Goal: Check status: Check status

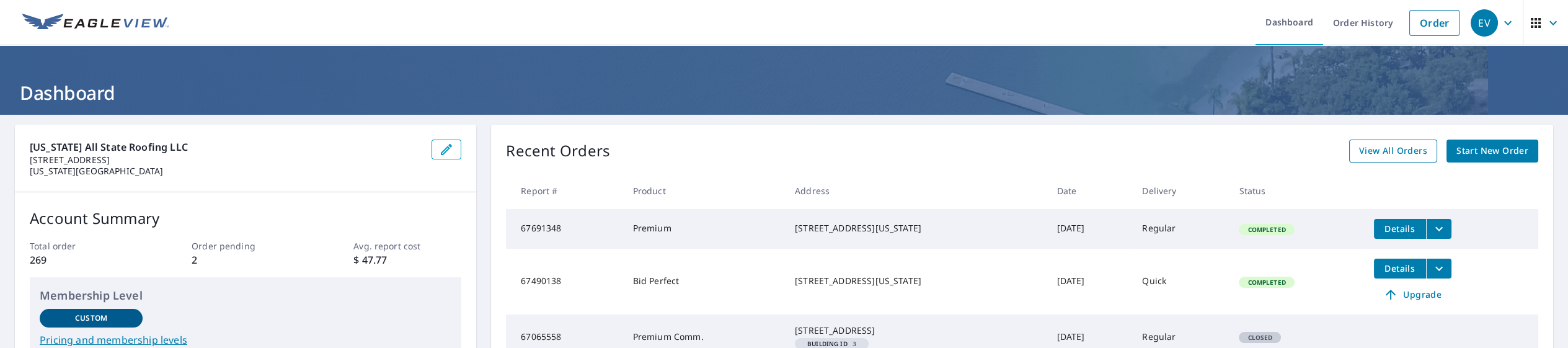
click at [1401, 156] on span "View All Orders" at bounding box center [1393, 151] width 68 height 16
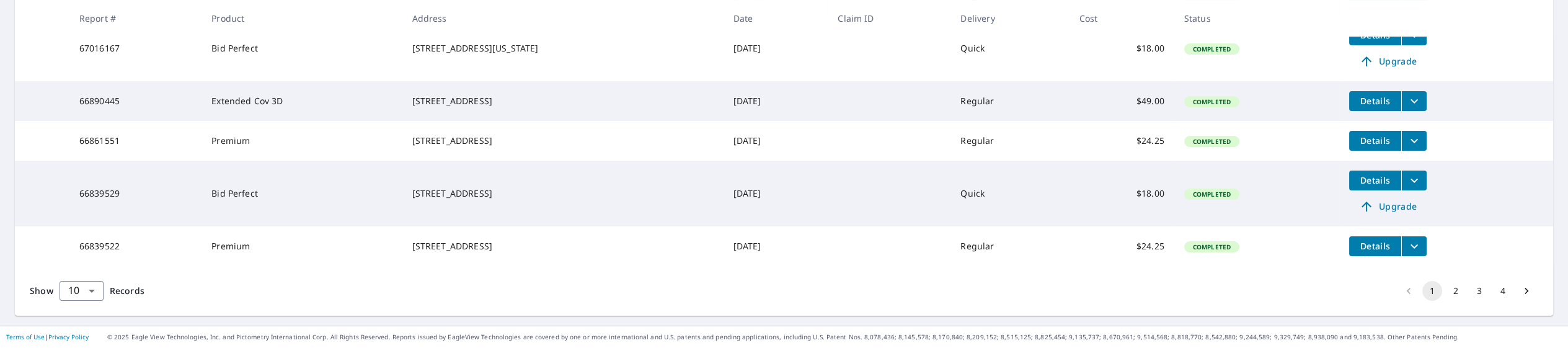
scroll to position [543, 0]
click at [1448, 292] on button "2" at bounding box center [1456, 290] width 20 height 20
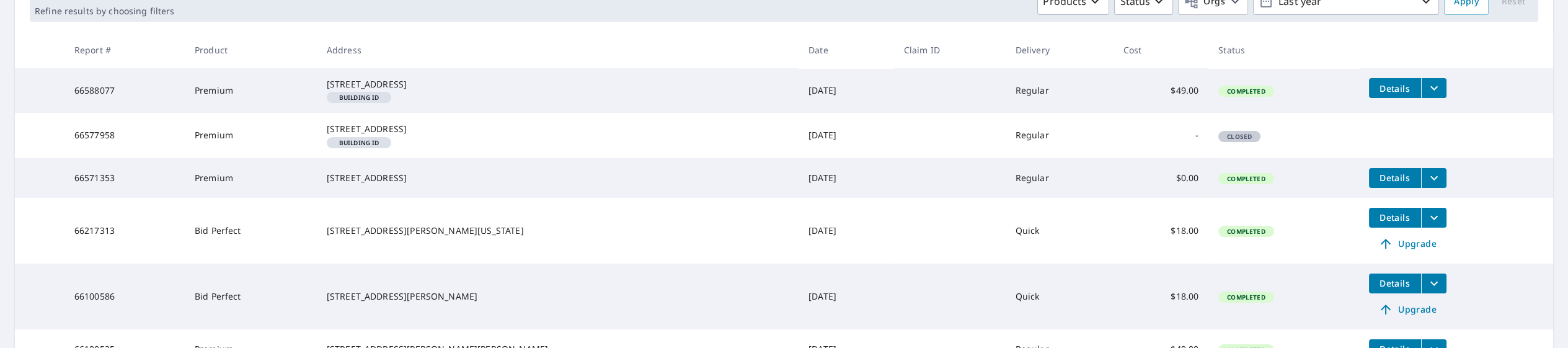
scroll to position [137, 0]
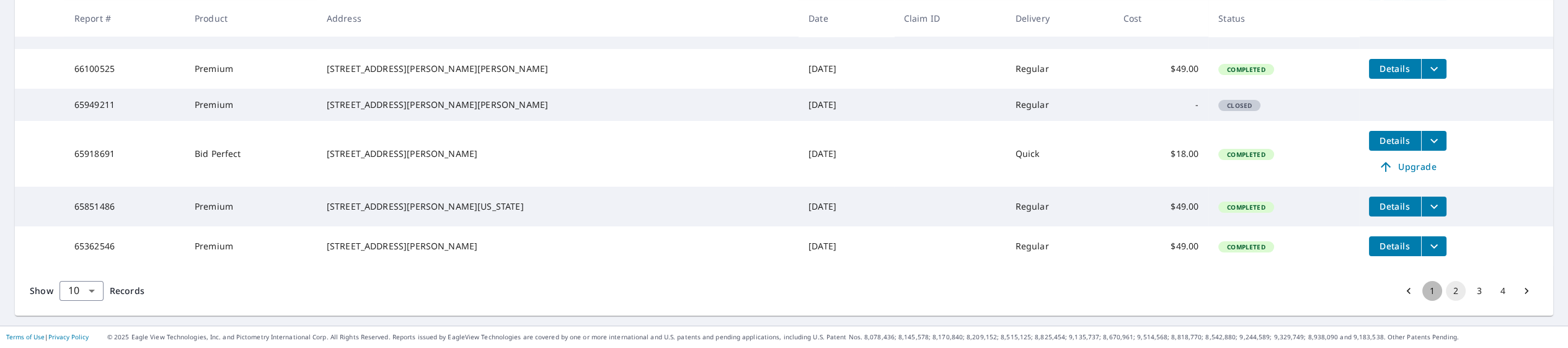
click at [1423, 292] on button "1" at bounding box center [1432, 290] width 20 height 20
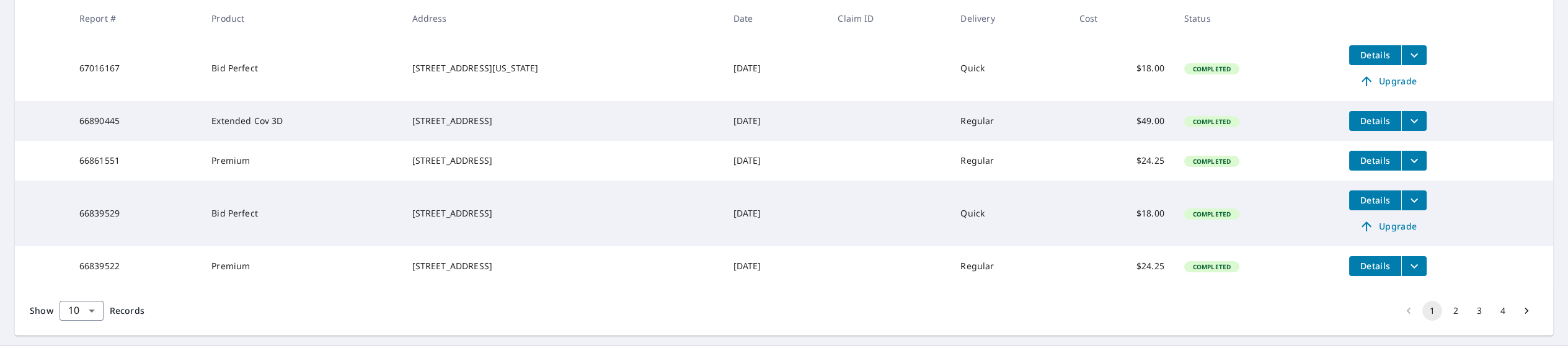
scroll to position [405, 0]
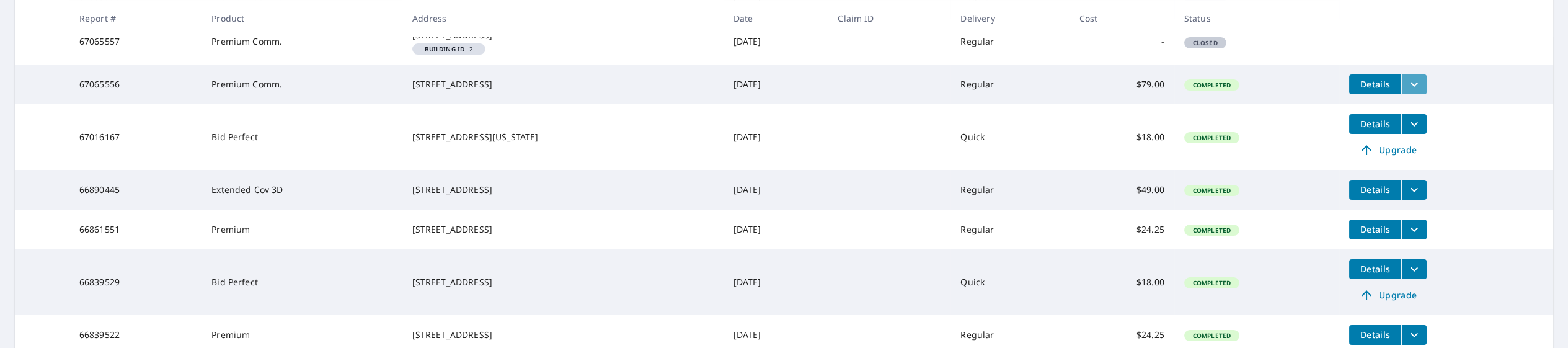
click at [1407, 92] on icon "filesDropdownBtn-67065556" at bounding box center [1414, 84] width 15 height 15
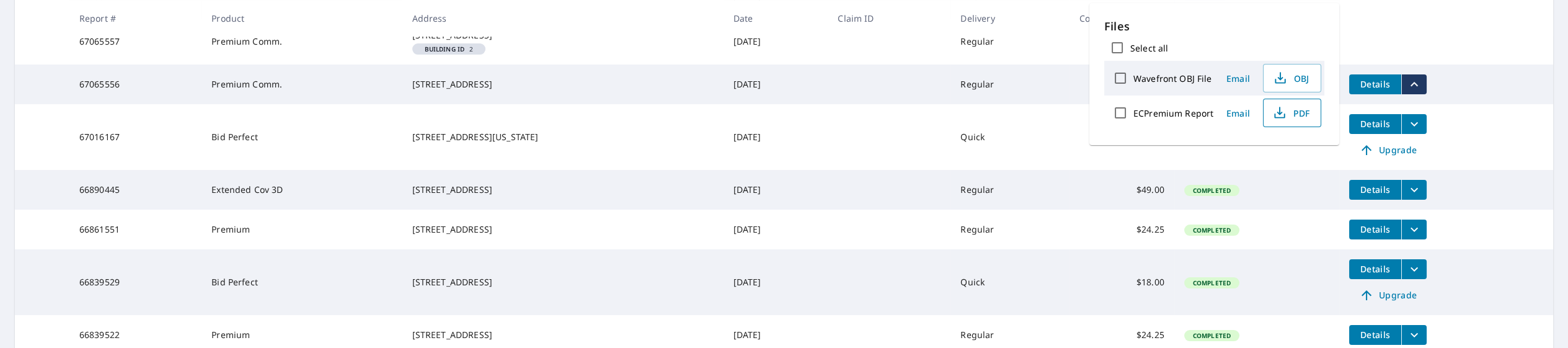
click at [1292, 109] on span "PDF" at bounding box center [1291, 112] width 39 height 15
click at [1024, 170] on td "Quick" at bounding box center [1009, 136] width 118 height 66
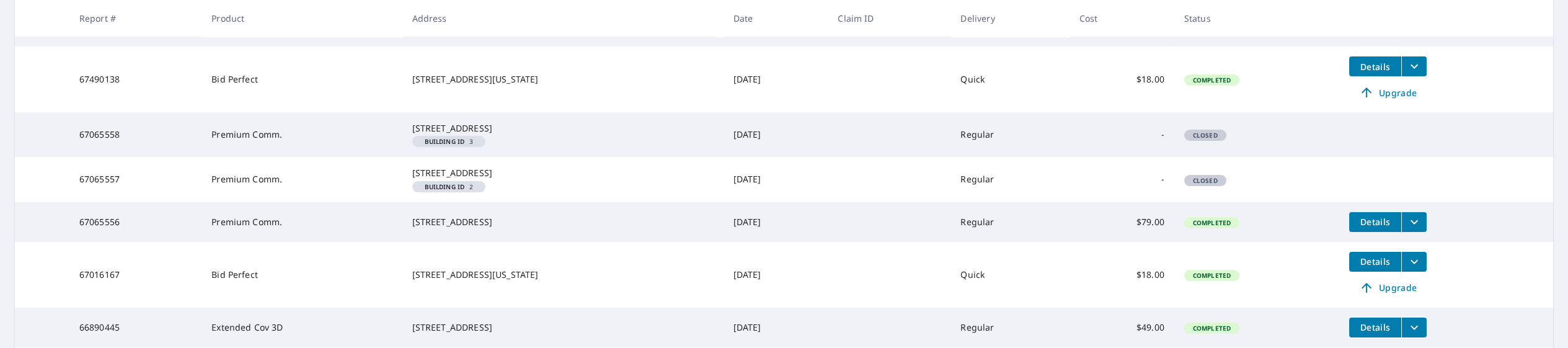
scroll to position [337, 0]
